Goal: Check status

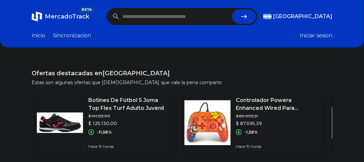
paste input "**********"
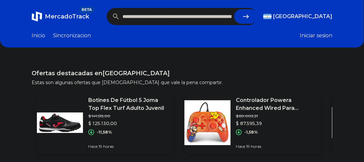
click at [253, 15] on button "submit" at bounding box center [247, 16] width 24 height 15
type input "**********"
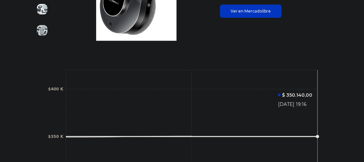
scroll to position [106, 0]
